Goal: Book appointment/travel/reservation

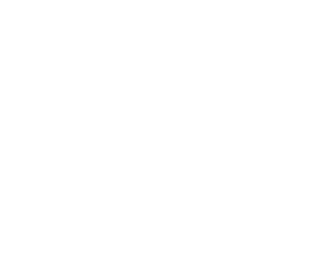
click at [296, 59] on icon at bounding box center [296, 65] width 15 height 12
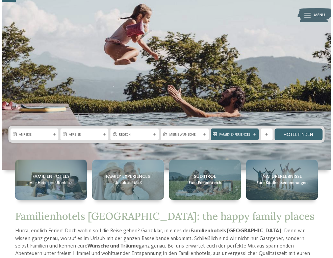
scroll to position [107, 0]
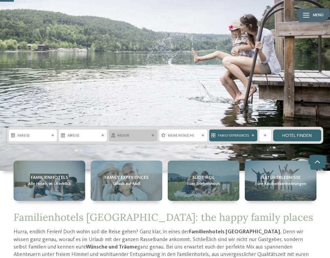
click at [138, 134] on span "Region" at bounding box center [132, 135] width 31 height 5
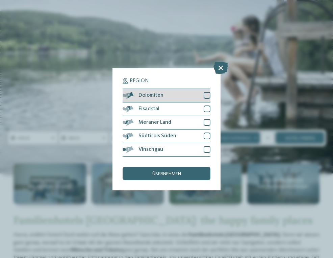
click at [209, 92] on div at bounding box center [207, 95] width 7 height 7
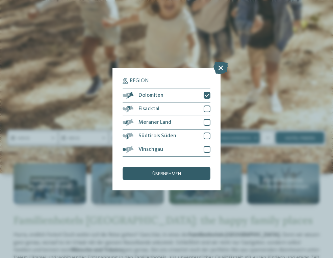
click at [171, 171] on span "übernehmen" at bounding box center [166, 173] width 29 height 5
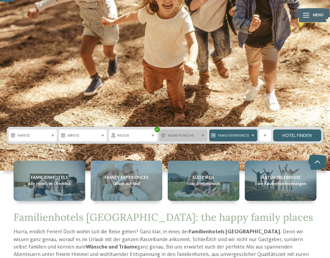
click at [195, 136] on span "Meine Wünsche" at bounding box center [183, 135] width 31 height 5
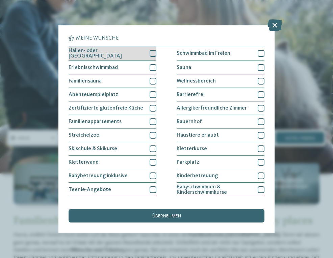
click at [155, 53] on div at bounding box center [153, 53] width 7 height 7
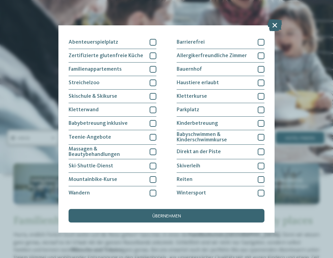
scroll to position [53, 0]
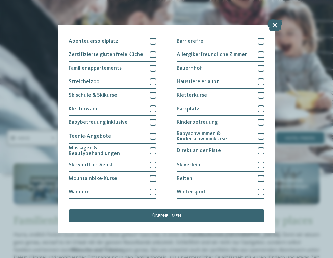
click at [170, 81] on div "Hallen- oder Schleusenbad Schwimmbad im Freien Erlebnisschwimmbad" at bounding box center [167, 109] width 196 height 233
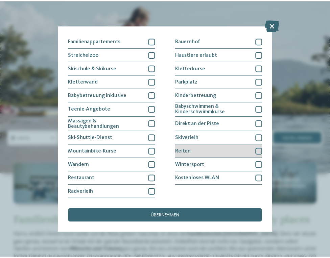
scroll to position [105, 0]
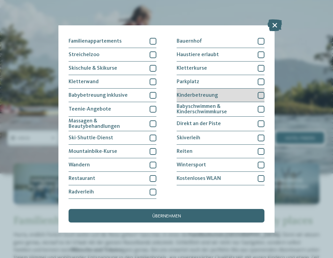
click at [260, 92] on div at bounding box center [261, 95] width 7 height 7
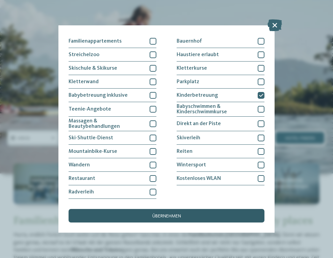
click at [178, 214] on span "übernehmen" at bounding box center [166, 216] width 29 height 5
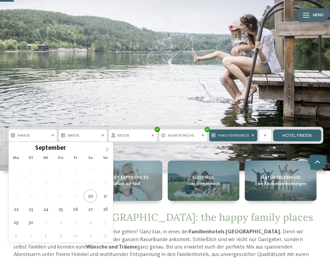
click at [107, 148] on icon at bounding box center [107, 149] width 5 height 5
type input "****"
click at [107, 148] on icon at bounding box center [107, 149] width 5 height 5
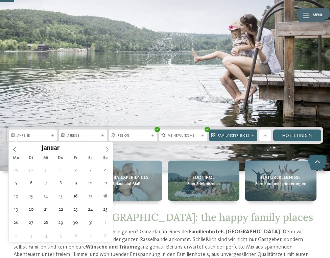
click at [107, 148] on icon at bounding box center [107, 149] width 5 height 5
type div "15.02.2026"
type input "****"
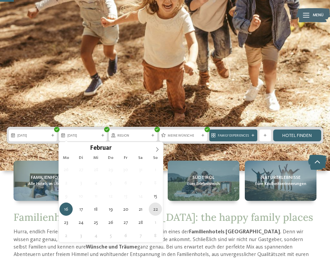
type div "22.02.2026"
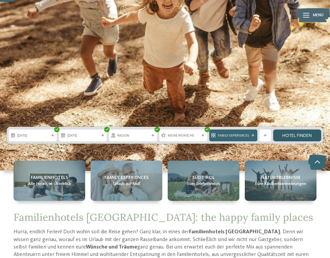
click at [298, 137] on link "Hotel finden" at bounding box center [297, 135] width 48 height 12
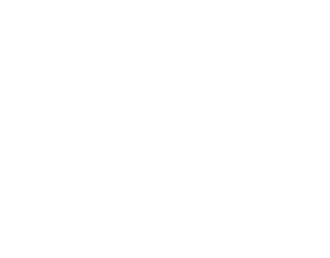
scroll to position [304, 0]
click at [225, 131] on div "Herbst Deal -20%" at bounding box center [242, 126] width 148 height 83
